Goal: Obtain resource: Download file/media

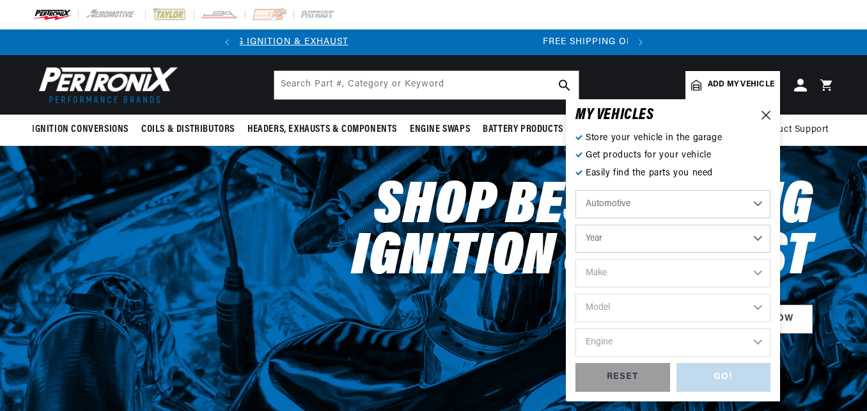
scroll to position [0, 407]
click at [638, 240] on select "Year 2026 2025 2024 2023 2022 2021 2020 2019 2018 2017 2016 2015 2014 2013 2012…" at bounding box center [672, 238] width 195 height 28
select select "1967"
click at [575, 224] on select "Year 2026 2025 2024 2023 2022 2021 2020 2019 2018 2017 2016 2015 2014 2013 2012…" at bounding box center [672, 238] width 195 height 28
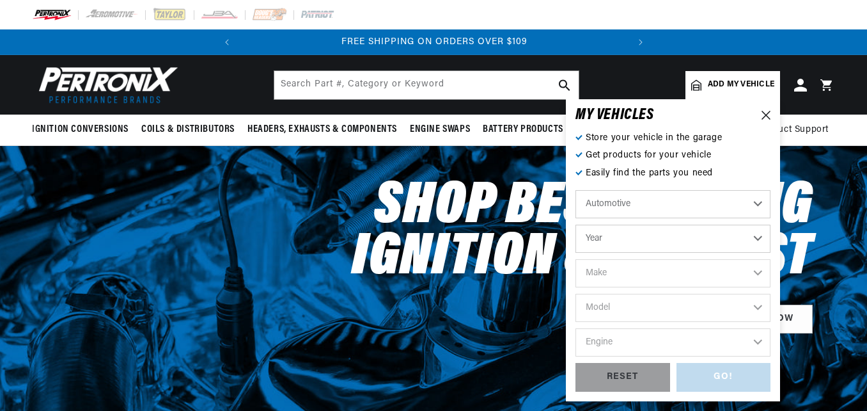
select select "1967"
click at [627, 274] on select "Make Alfa Romeo American Motors Aston Martin Austin Austin Healey Avanti Bentle…" at bounding box center [672, 273] width 195 height 28
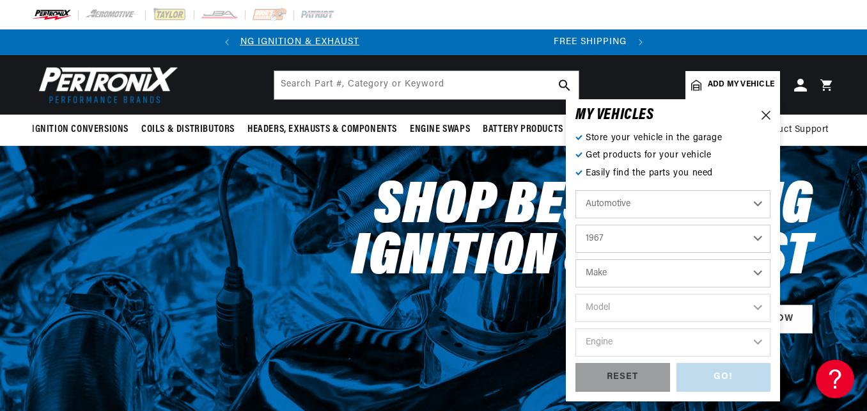
scroll to position [0, 0]
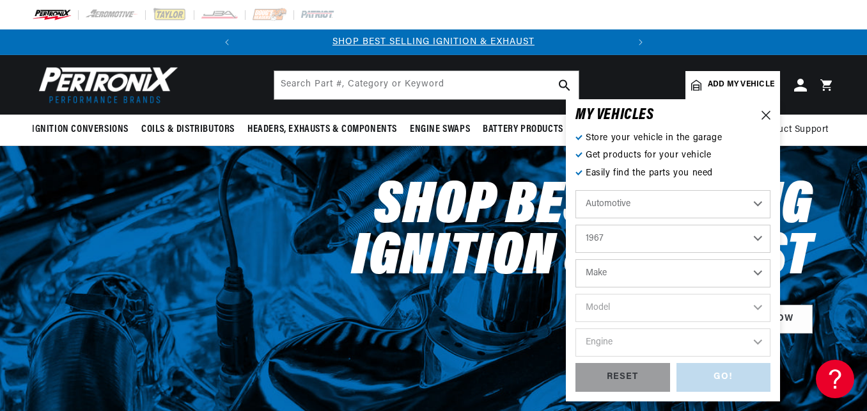
select select "Ford"
click at [575, 259] on select "Make Alfa Romeo American Motors Aston Martin Austin Austin Healey Avanti Bentle…" at bounding box center [672, 273] width 195 height 28
select select "Ford"
click at [600, 310] on select "Model Bronco Club Wagon Country Sedan Country Squire Custom Custom 500 Econolin…" at bounding box center [672, 308] width 195 height 28
select select "Mustang"
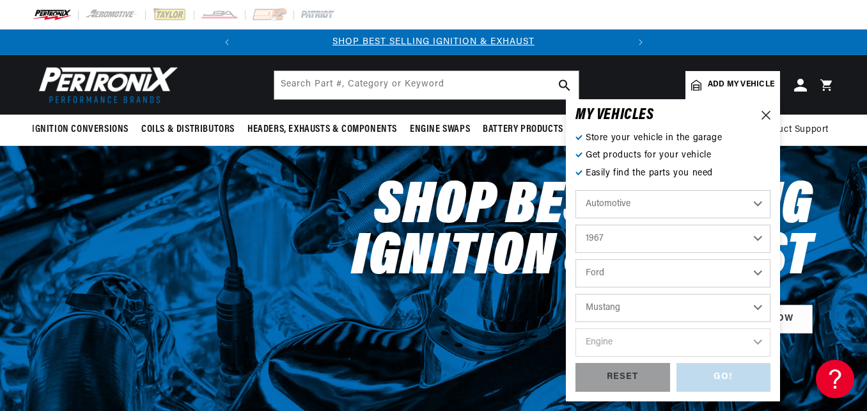
click at [575, 294] on select "Model Bronco Club Wagon Country Sedan Country Squire Custom Custom 500 Econolin…" at bounding box center [672, 308] width 195 height 28
select select "Mustang"
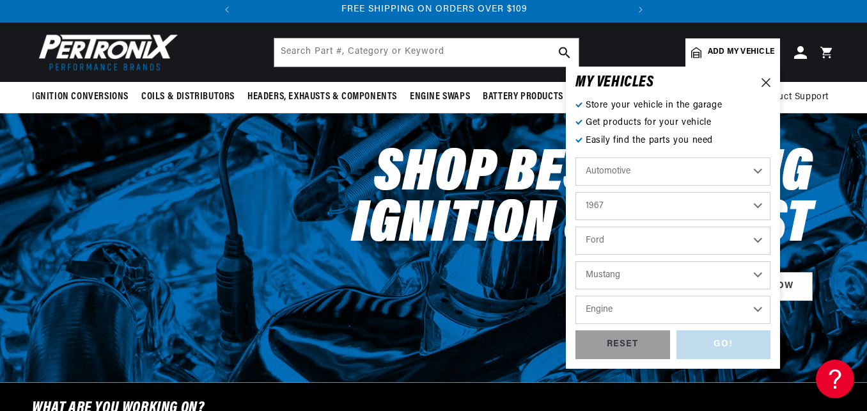
scroll to position [128, 0]
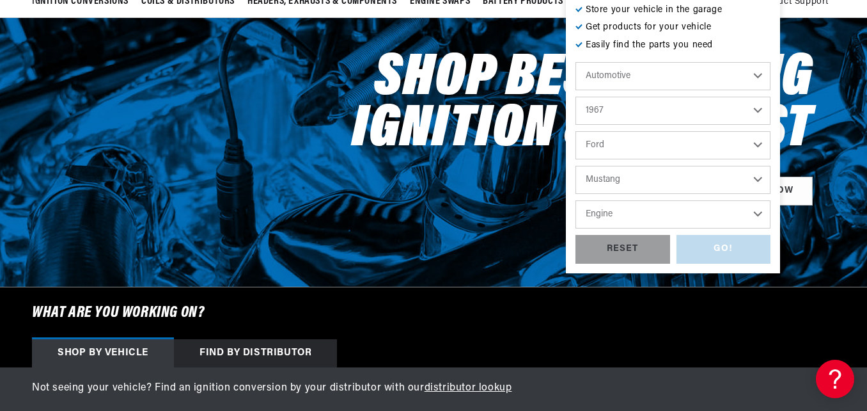
click at [632, 212] on select "Engine 4.1L 4.3L 170cid / 2.8L 200cid / 3.3L 289cid / 4.7L 302cid / 5.0L 351W 3…" at bounding box center [672, 214] width 195 height 28
select select "200cid-3.3L"
click at [575, 200] on select "Engine 4.1L 4.3L 170cid / 2.8L 200cid / 3.3L 289cid / 4.7L 302cid / 5.0L 351W 3…" at bounding box center [672, 214] width 195 height 28
select select "200cid-3.3L"
click at [740, 250] on div "GO!" at bounding box center [724, 249] width 95 height 29
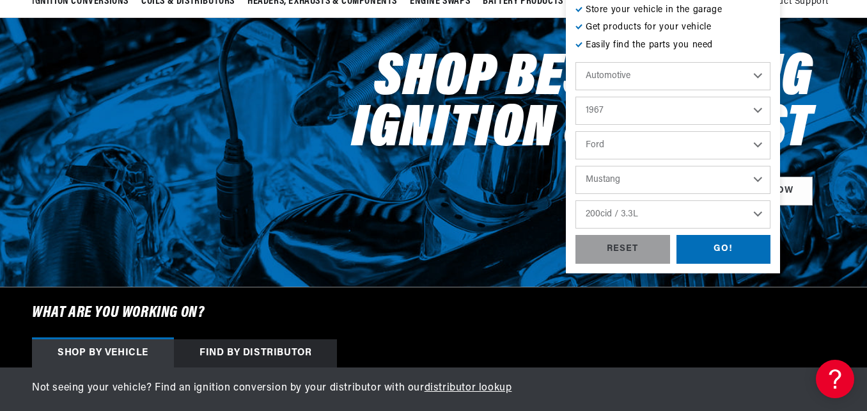
select select "1967"
select select "Ford"
select select "Mustang"
select select "200cid-3.3L"
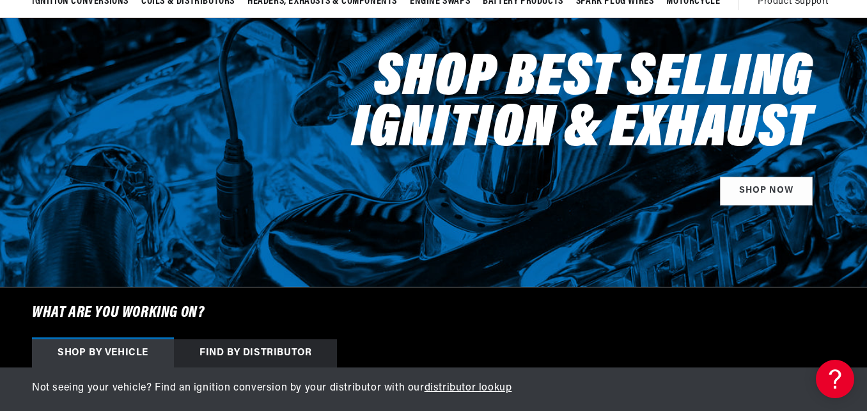
scroll to position [0, 0]
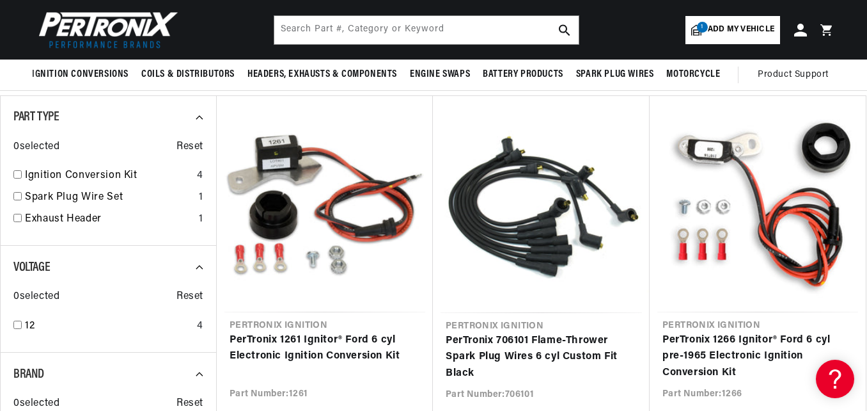
scroll to position [128, 0]
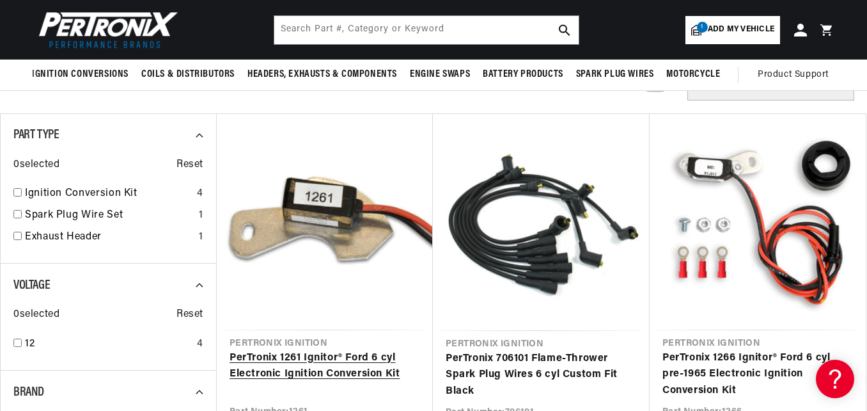
click at [342, 350] on link "PerTronix 1261 Ignitor® Ford 6 cyl Electronic Ignition Conversion Kit" at bounding box center [325, 366] width 191 height 33
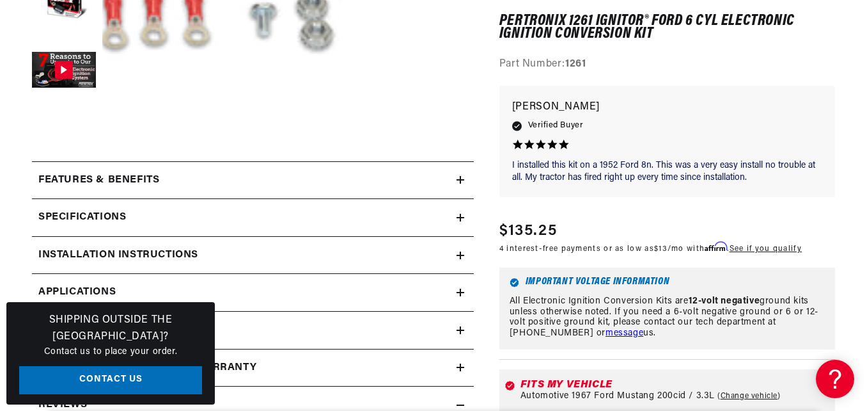
scroll to position [512, 0]
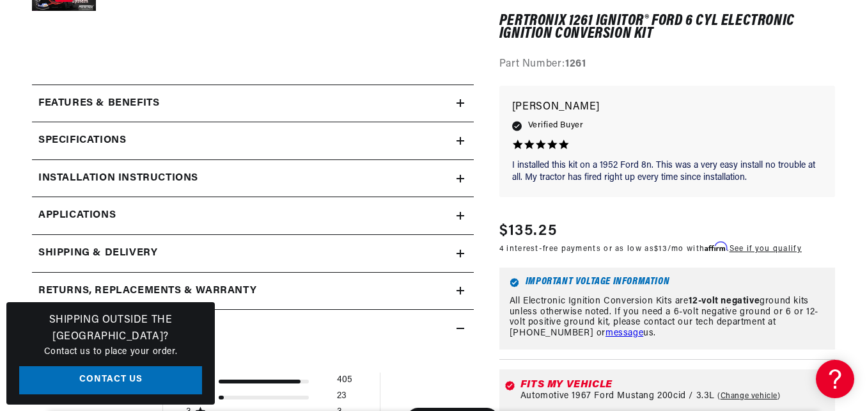
click at [458, 214] on icon at bounding box center [461, 216] width 8 height 8
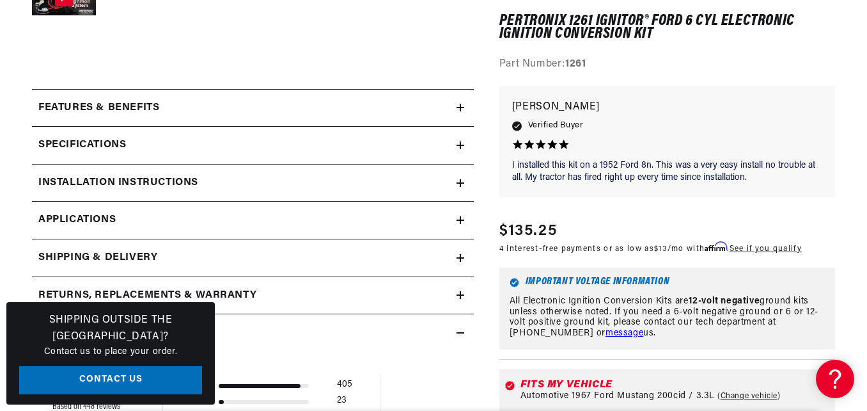
scroll to position [0, 388]
click at [461, 220] on icon at bounding box center [461, 220] width 8 height 0
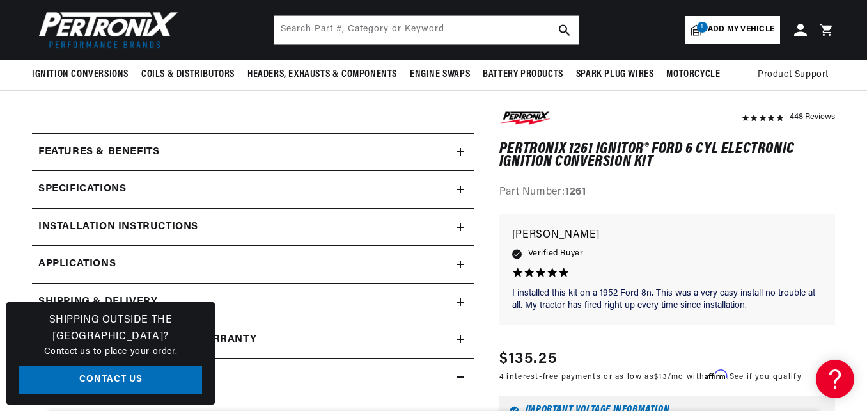
scroll to position [448, 0]
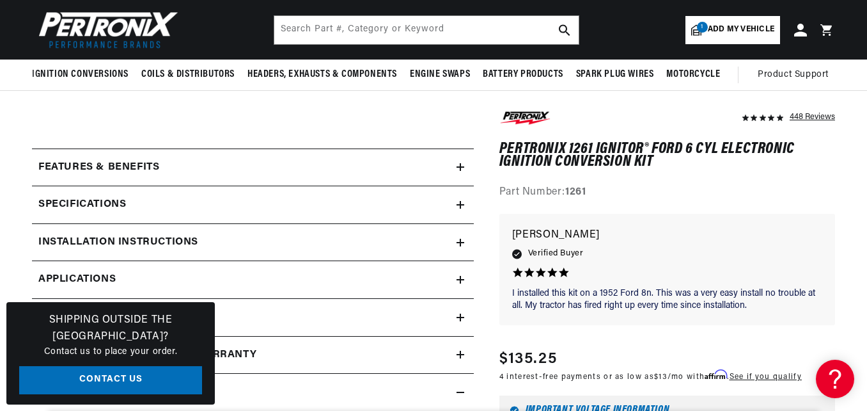
click at [460, 242] on icon at bounding box center [461, 242] width 8 height 0
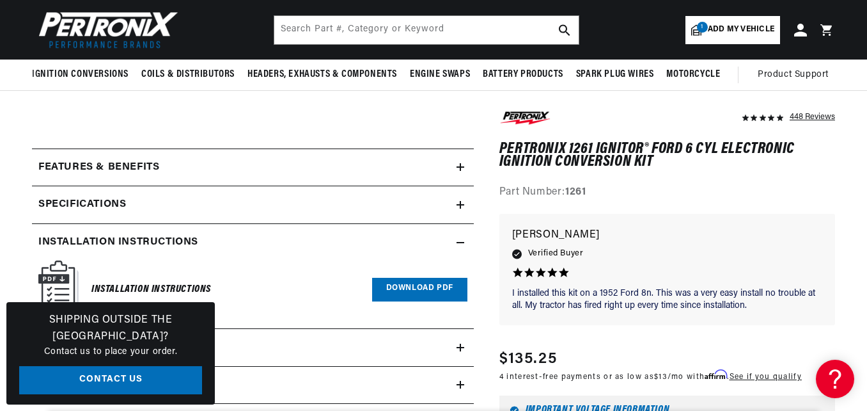
click at [410, 294] on link "Download PDF" at bounding box center [419, 290] width 95 height 24
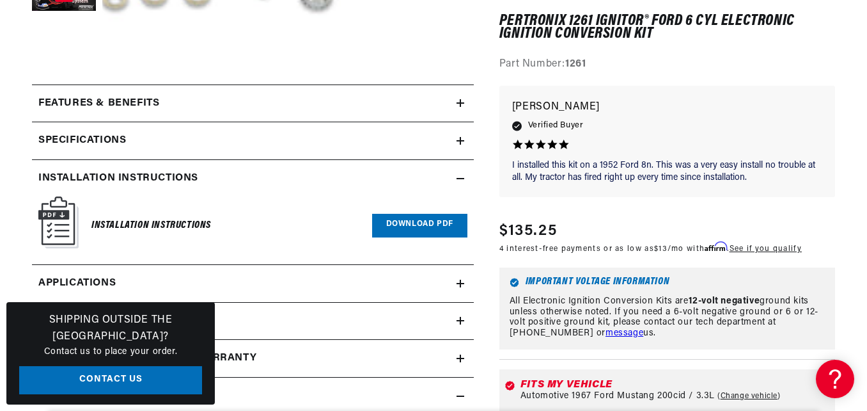
scroll to position [0, 388]
click at [417, 226] on link "Download PDF" at bounding box center [419, 226] width 95 height 24
